Goal: Find specific page/section: Find specific page/section

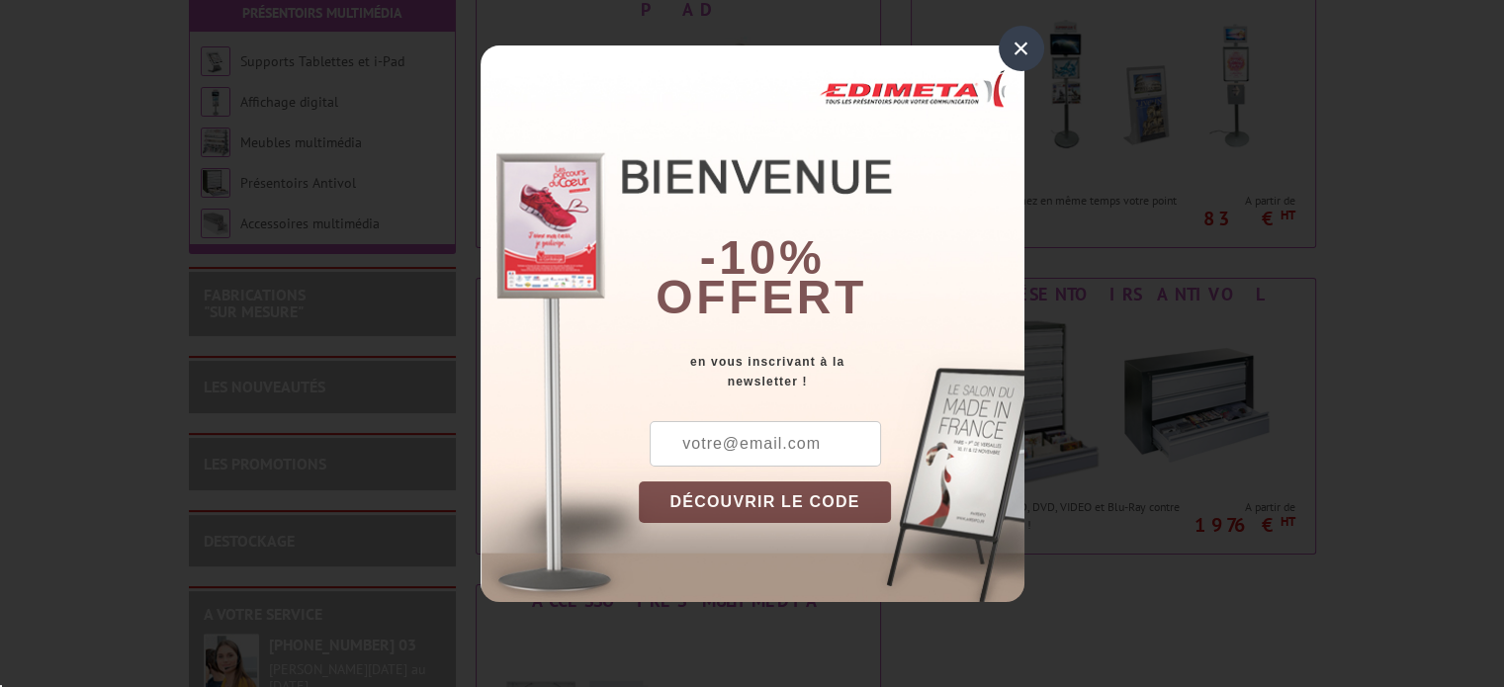
scroll to position [395, 0]
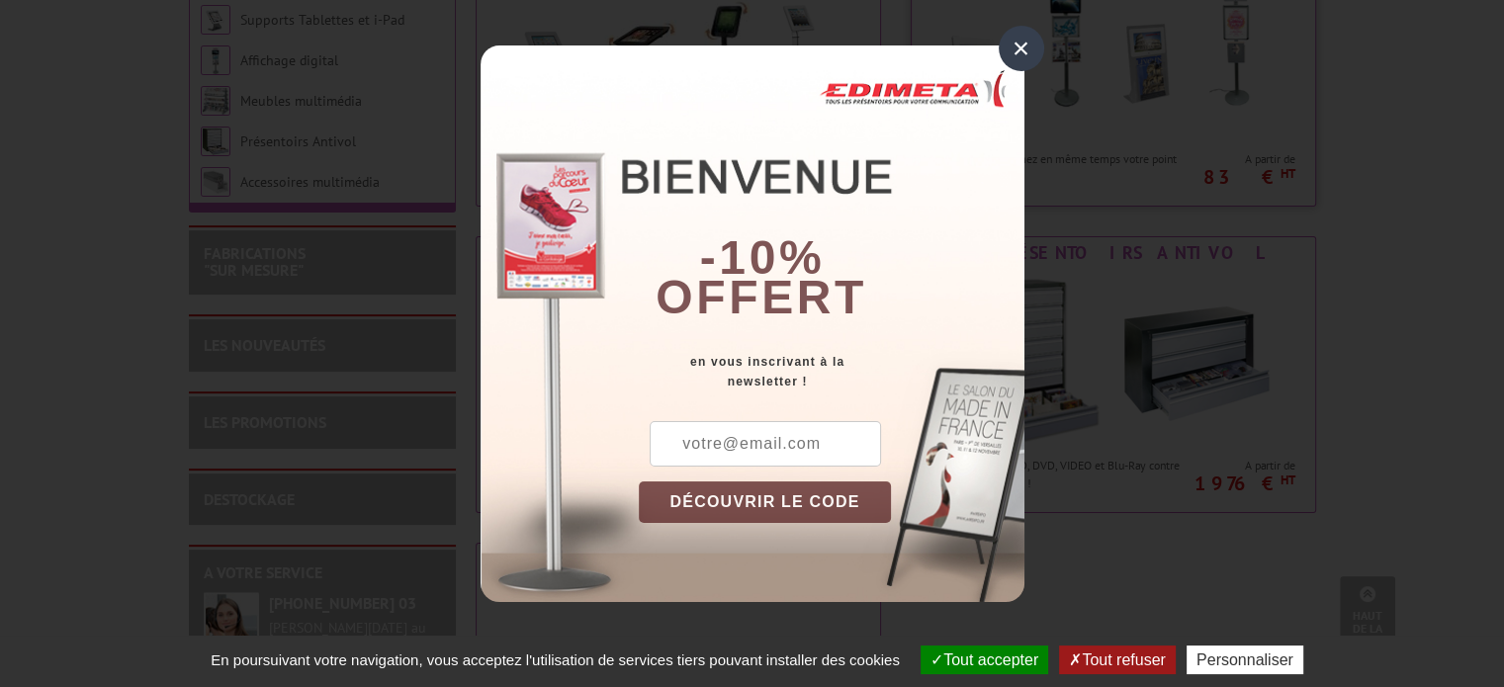
click at [1013, 40] on div "×" at bounding box center [1021, 48] width 45 height 45
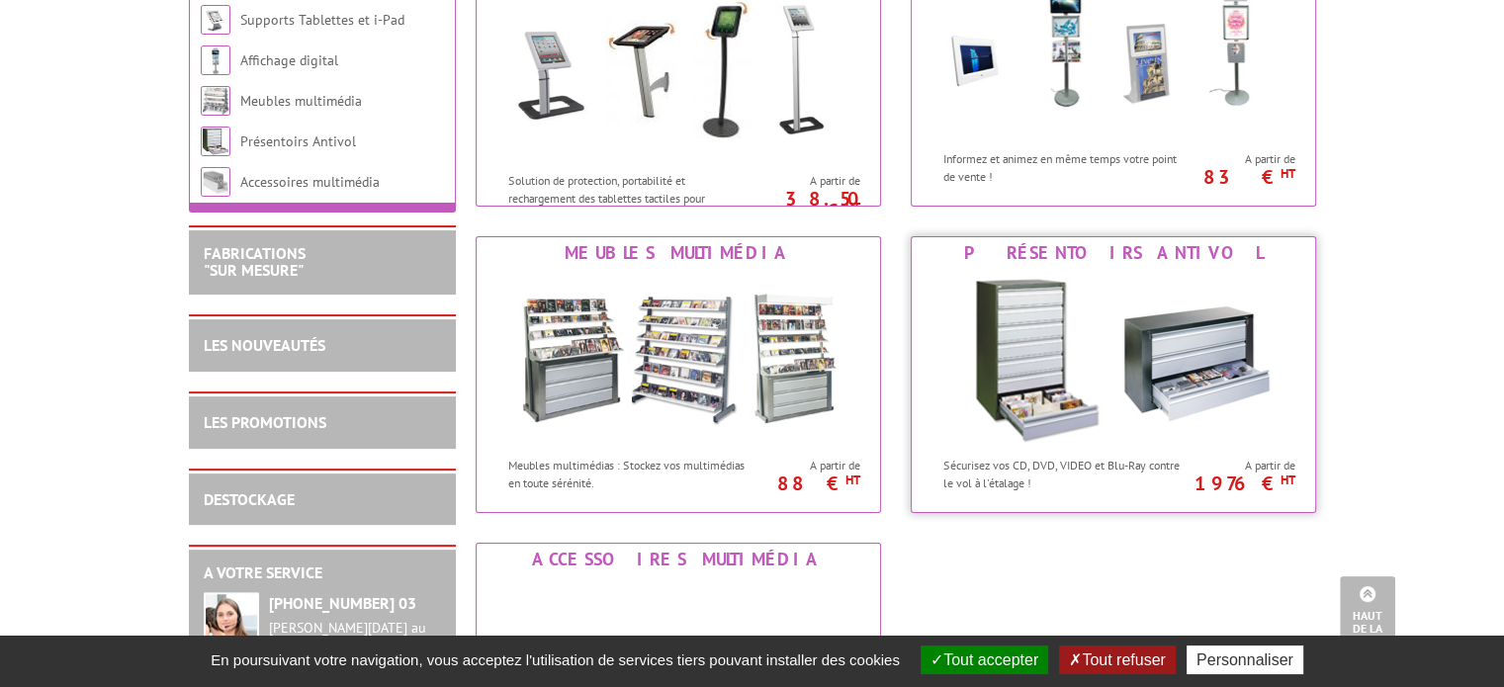
click at [1206, 367] on img at bounding box center [1113, 358] width 366 height 178
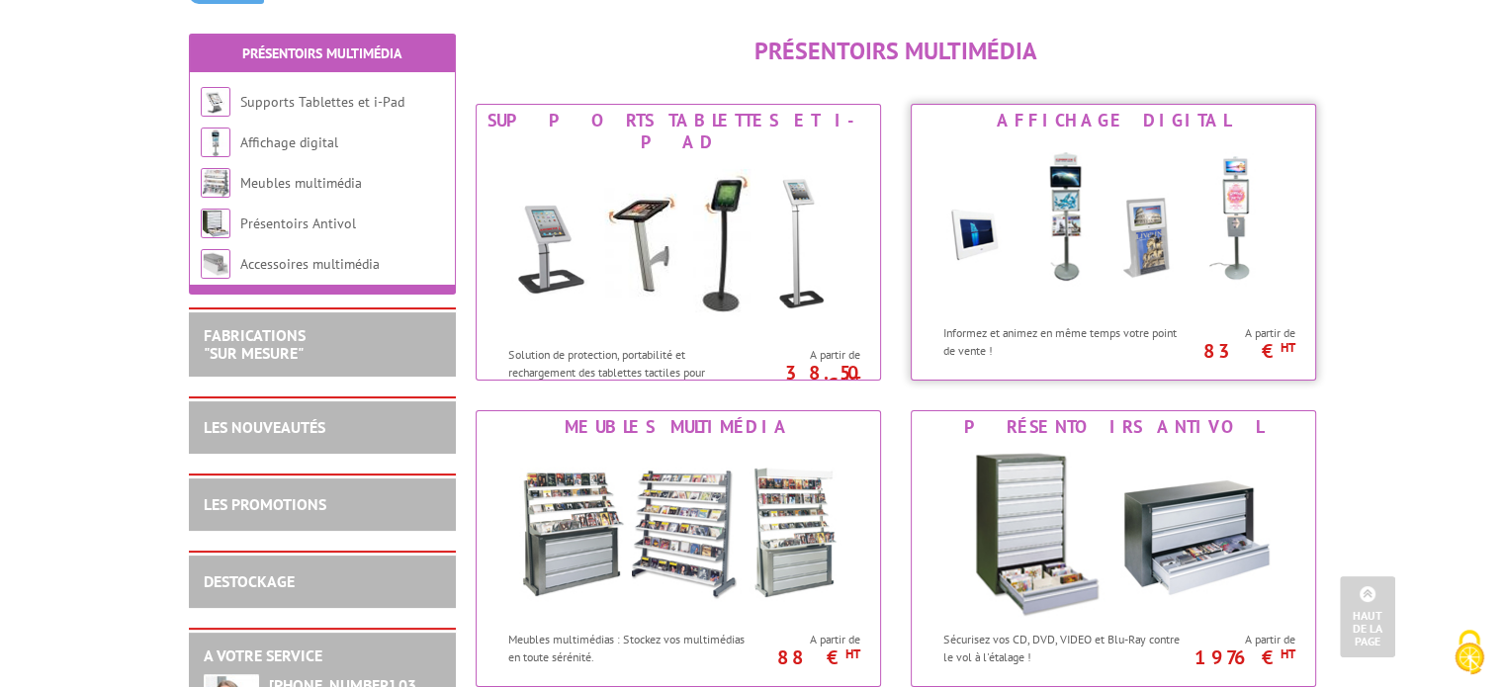
scroll to position [198, 0]
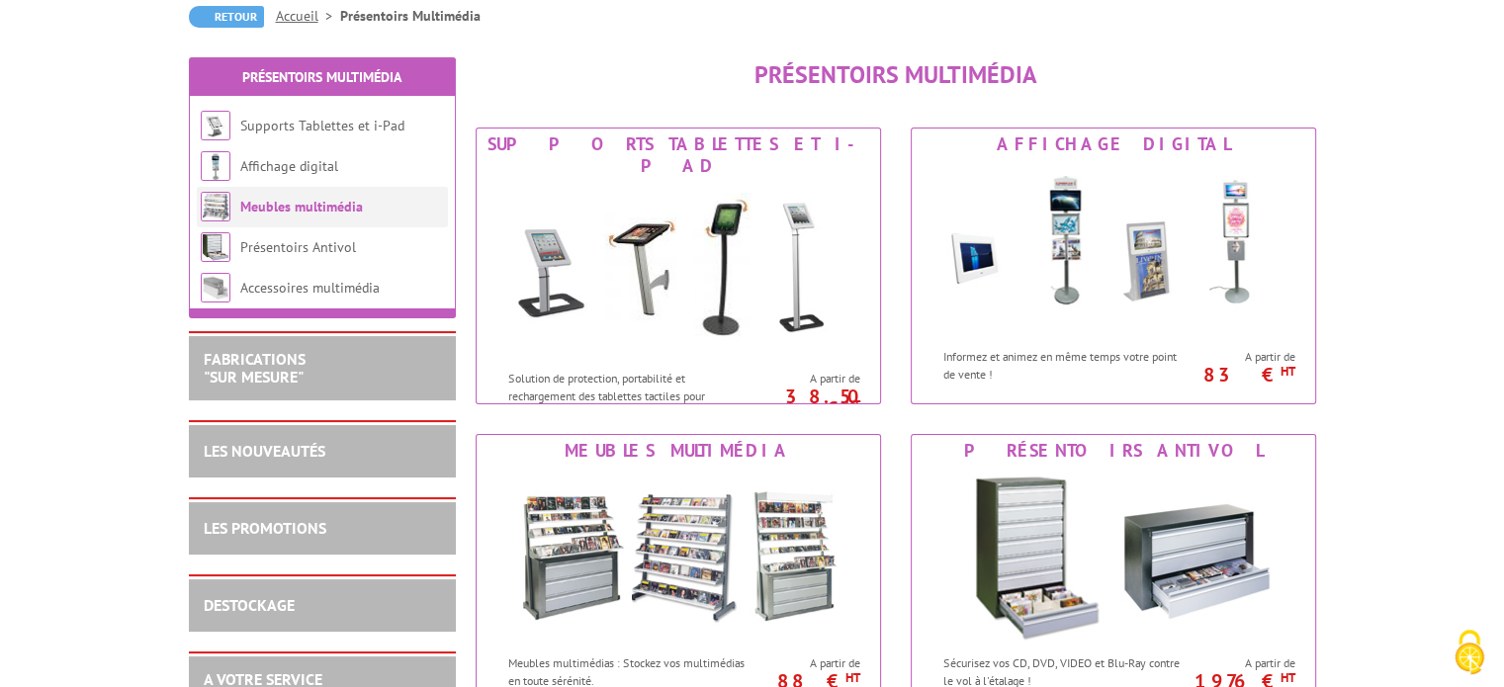
click at [360, 209] on link "Meubles multimédia" at bounding box center [301, 207] width 123 height 18
